Goal: Check status: Check status

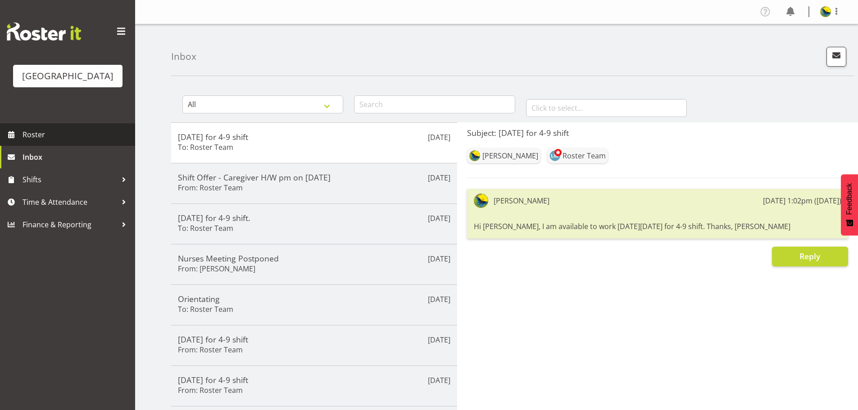
click at [66, 141] on span "Roster" at bounding box center [77, 135] width 108 height 14
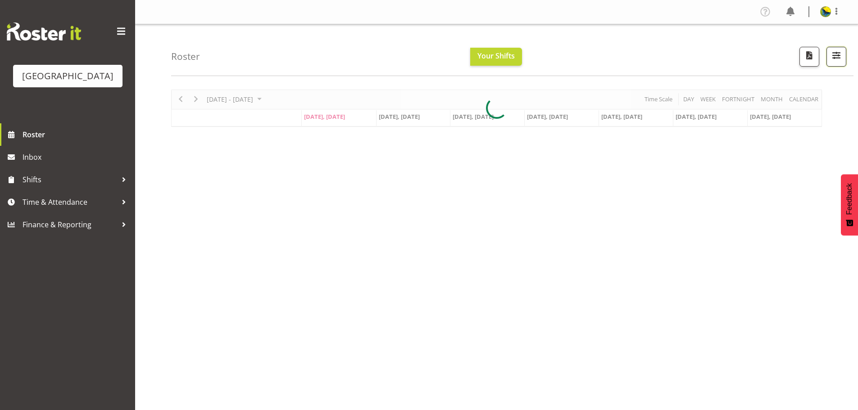
click at [835, 62] on span "button" at bounding box center [836, 56] width 3 height 11
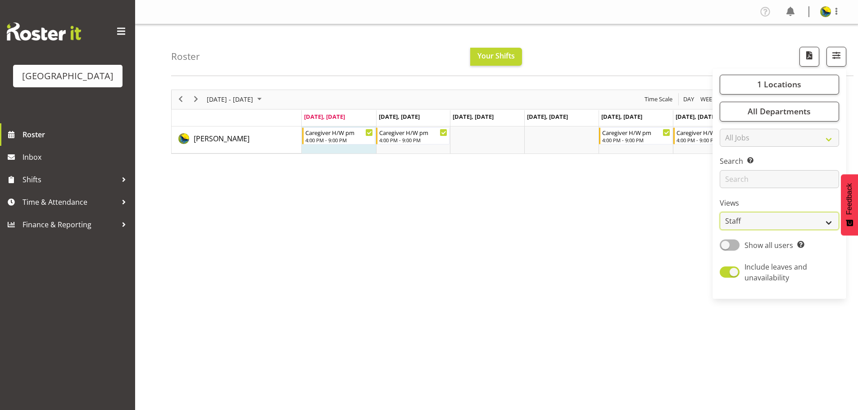
click at [813, 230] on select "Staff Role Shift - Horizontal Shift - Vertical Staff - Location" at bounding box center [779, 221] width 119 height 18
select select "shiftH"
click at [720, 230] on select "Staff Role Shift - Horizontal Shift - Vertical Staff - Location" at bounding box center [779, 221] width 119 height 18
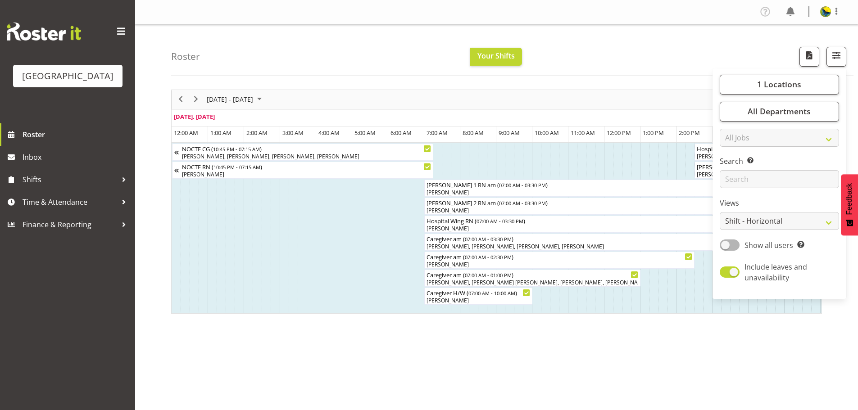
click at [325, 66] on div "Roster Your Shifts 1 Locations Clear Parkwood Kitchen Parkwood Nurses Select Al…" at bounding box center [512, 50] width 682 height 52
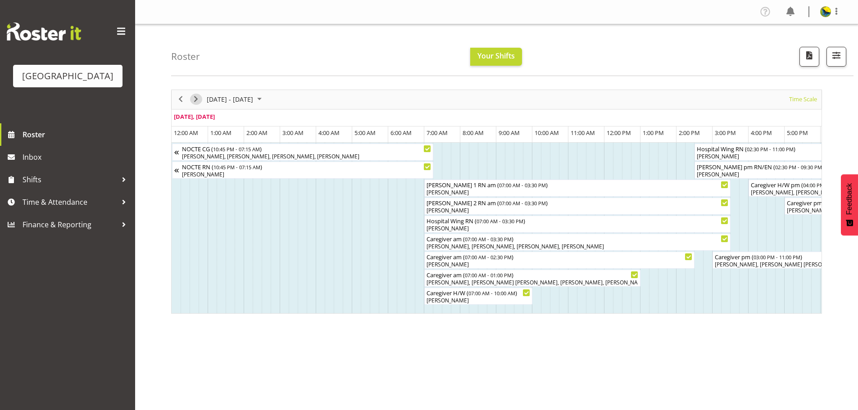
click at [196, 105] on span "Next" at bounding box center [195, 99] width 11 height 11
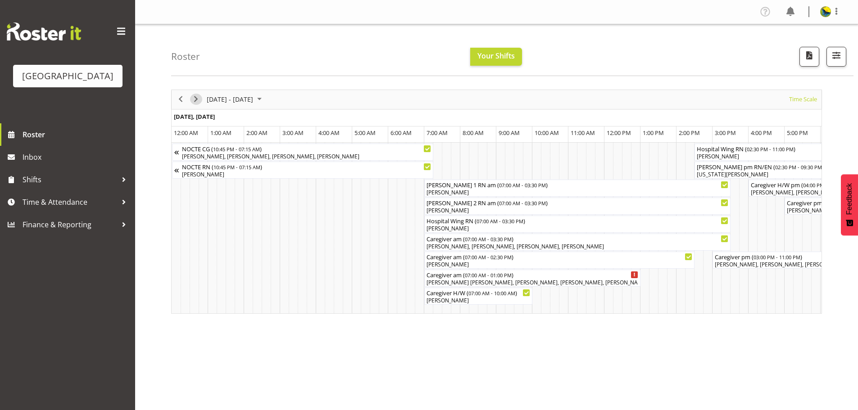
click at [196, 105] on span "Next" at bounding box center [195, 99] width 11 height 11
click at [195, 105] on span "Next" at bounding box center [195, 99] width 11 height 11
